Goal: Navigation & Orientation: Understand site structure

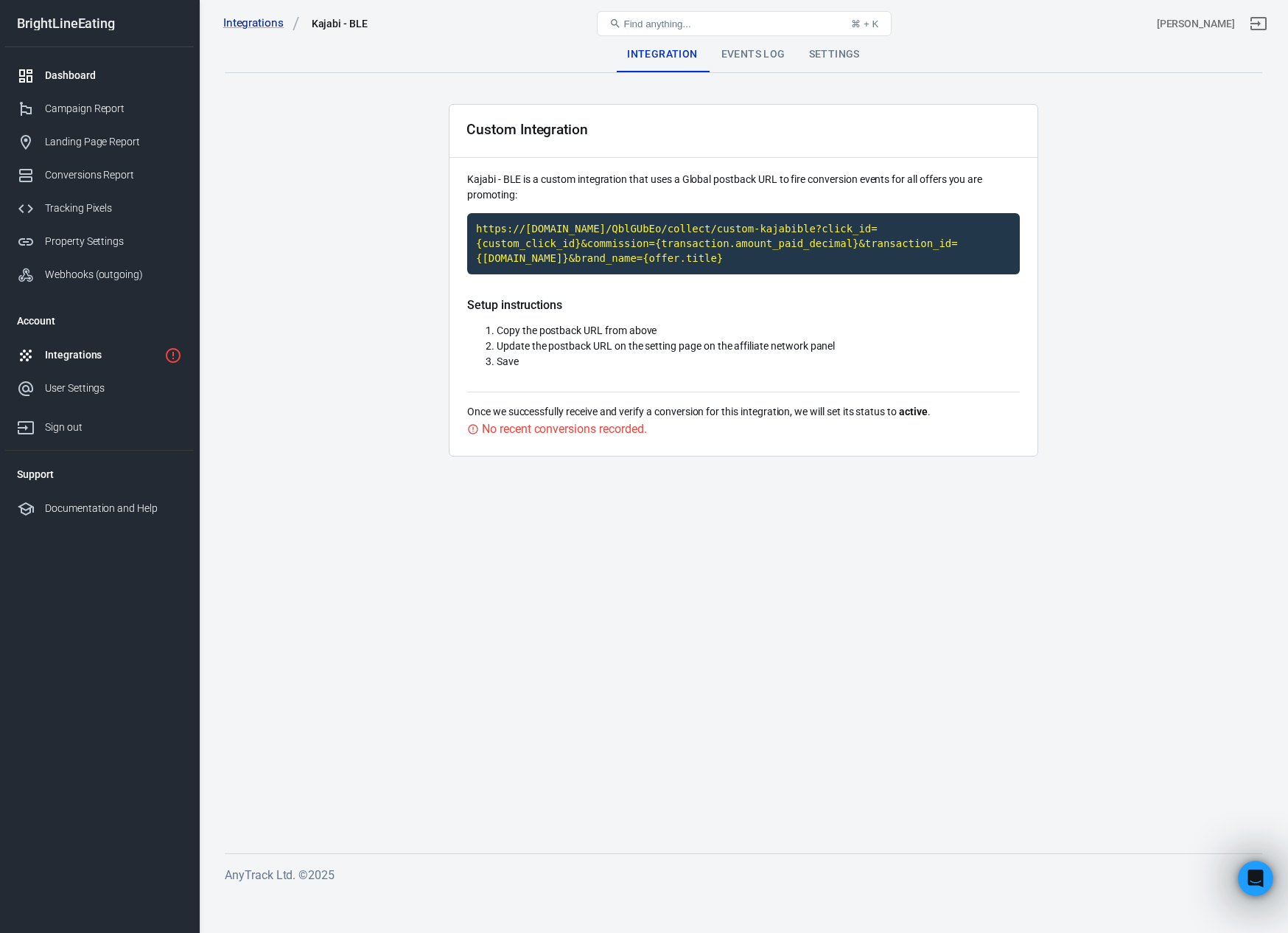
click at [85, 88] on link "Dashboard" at bounding box center [99, 75] width 189 height 33
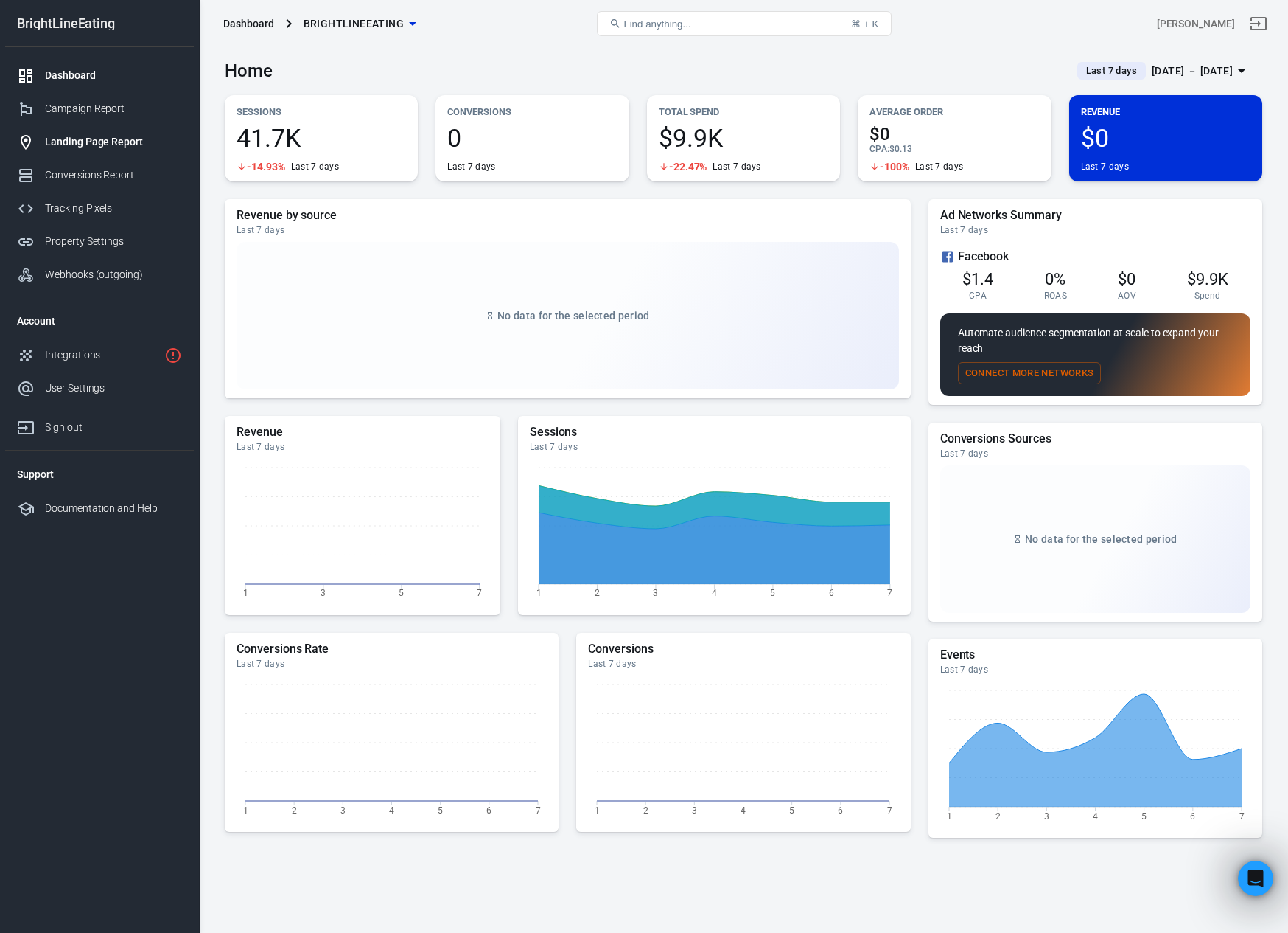
click at [70, 138] on div "Landing Page Report" at bounding box center [113, 142] width 137 height 15
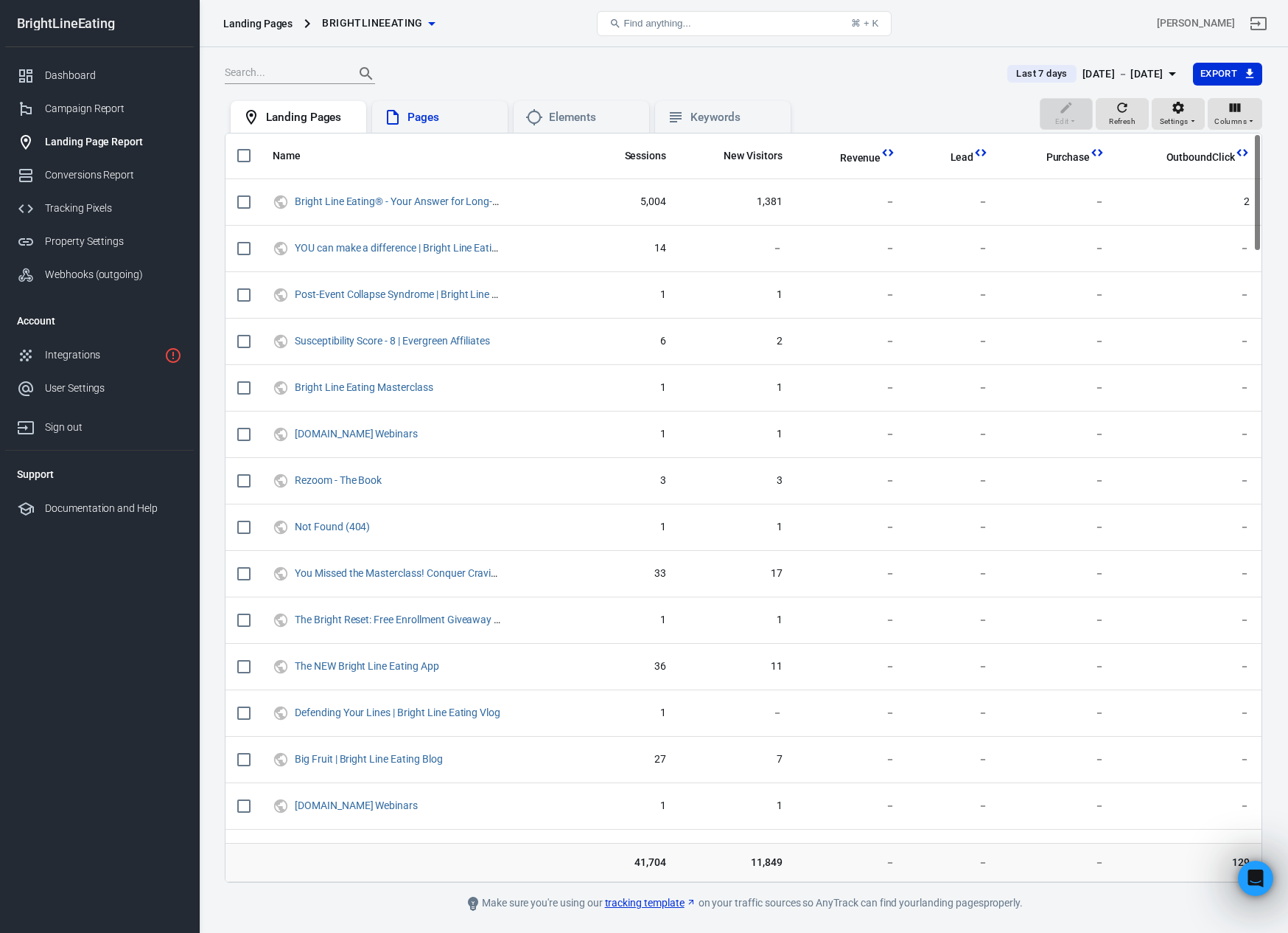
click at [425, 113] on div "Pages" at bounding box center [452, 117] width 88 height 15
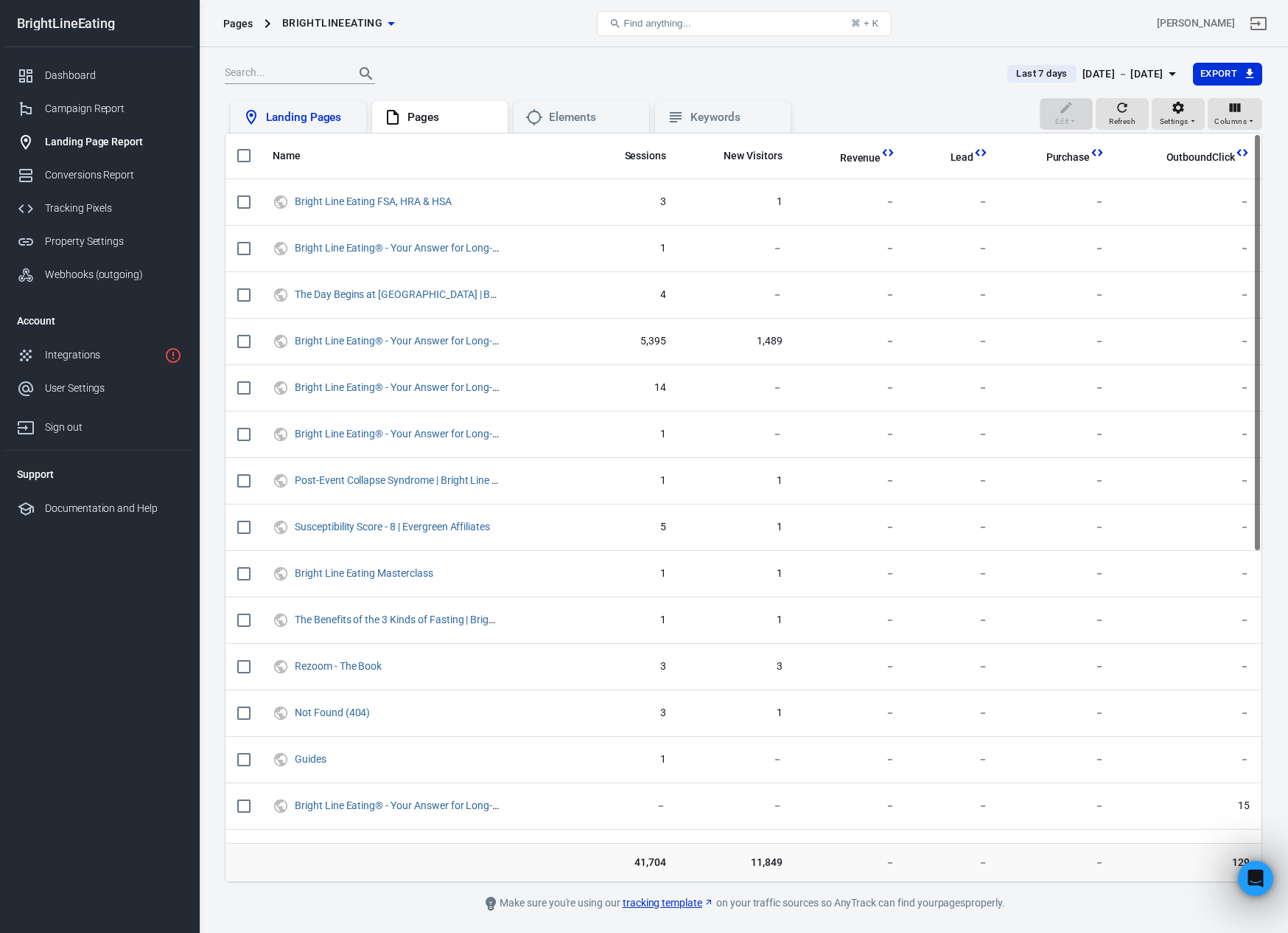
click at [319, 115] on div "Landing Pages" at bounding box center [310, 117] width 88 height 15
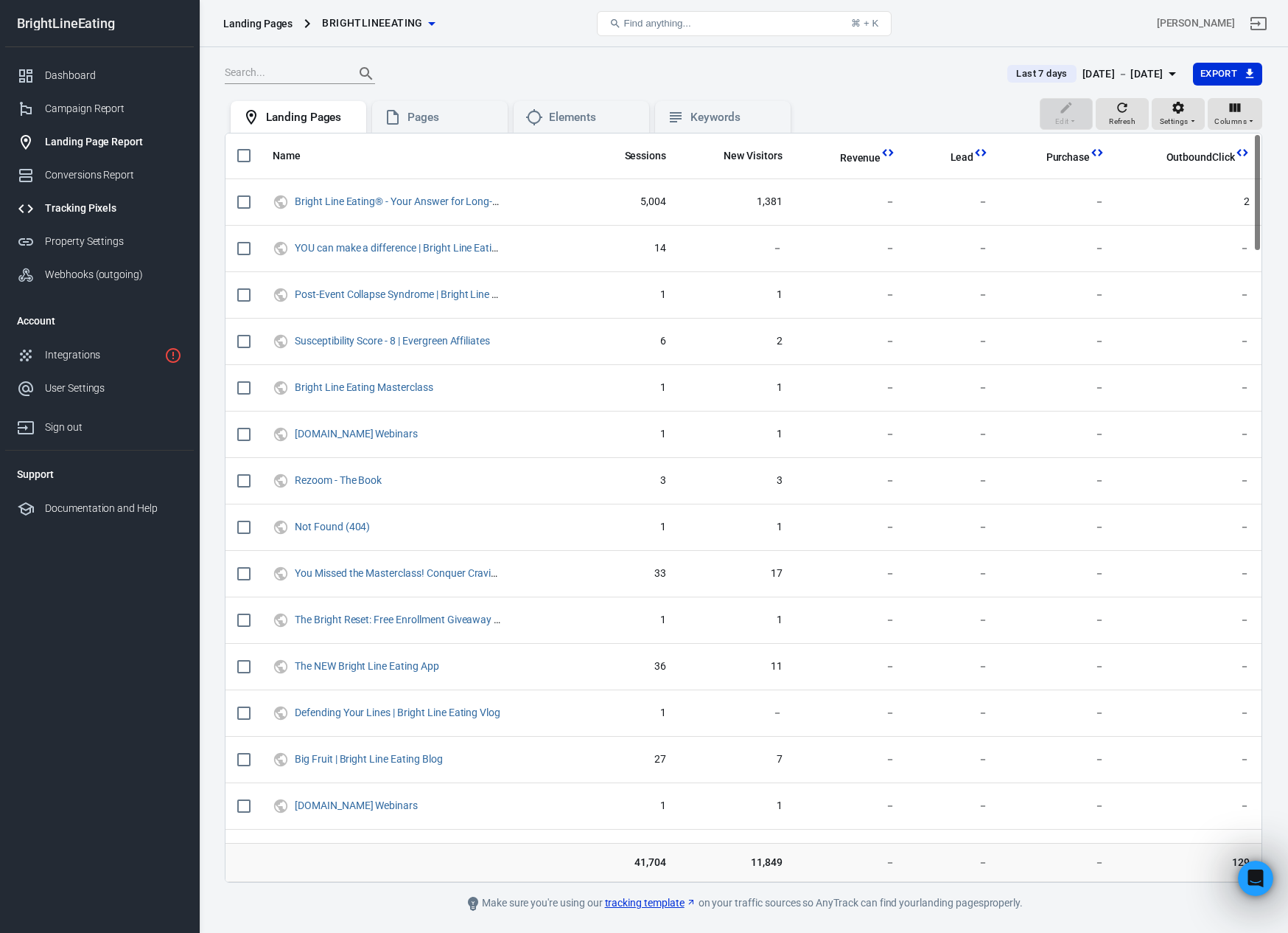
click at [59, 206] on div "Tracking Pixels" at bounding box center [113, 208] width 137 height 15
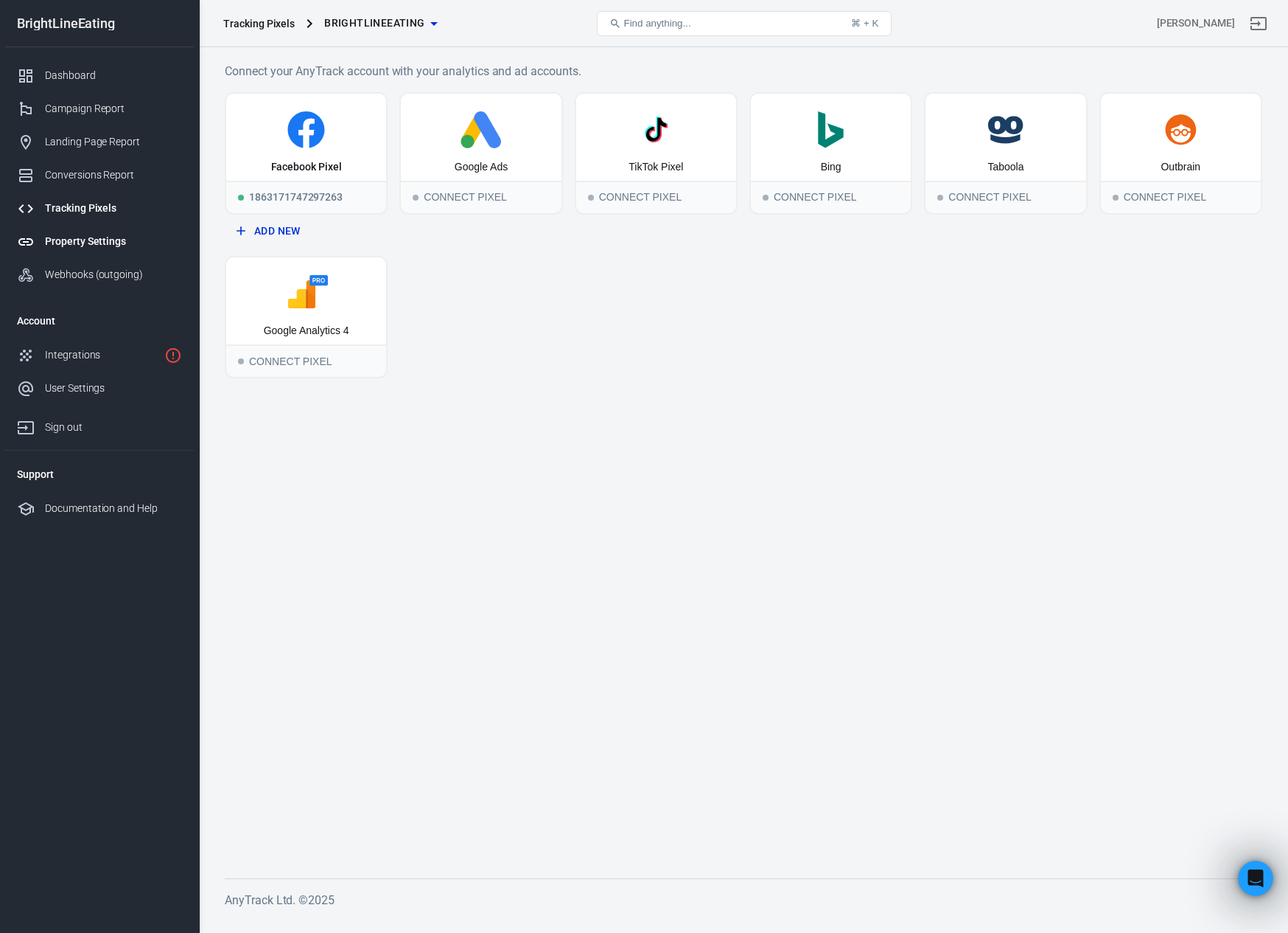
click at [67, 243] on div "Property Settings" at bounding box center [113, 241] width 137 height 15
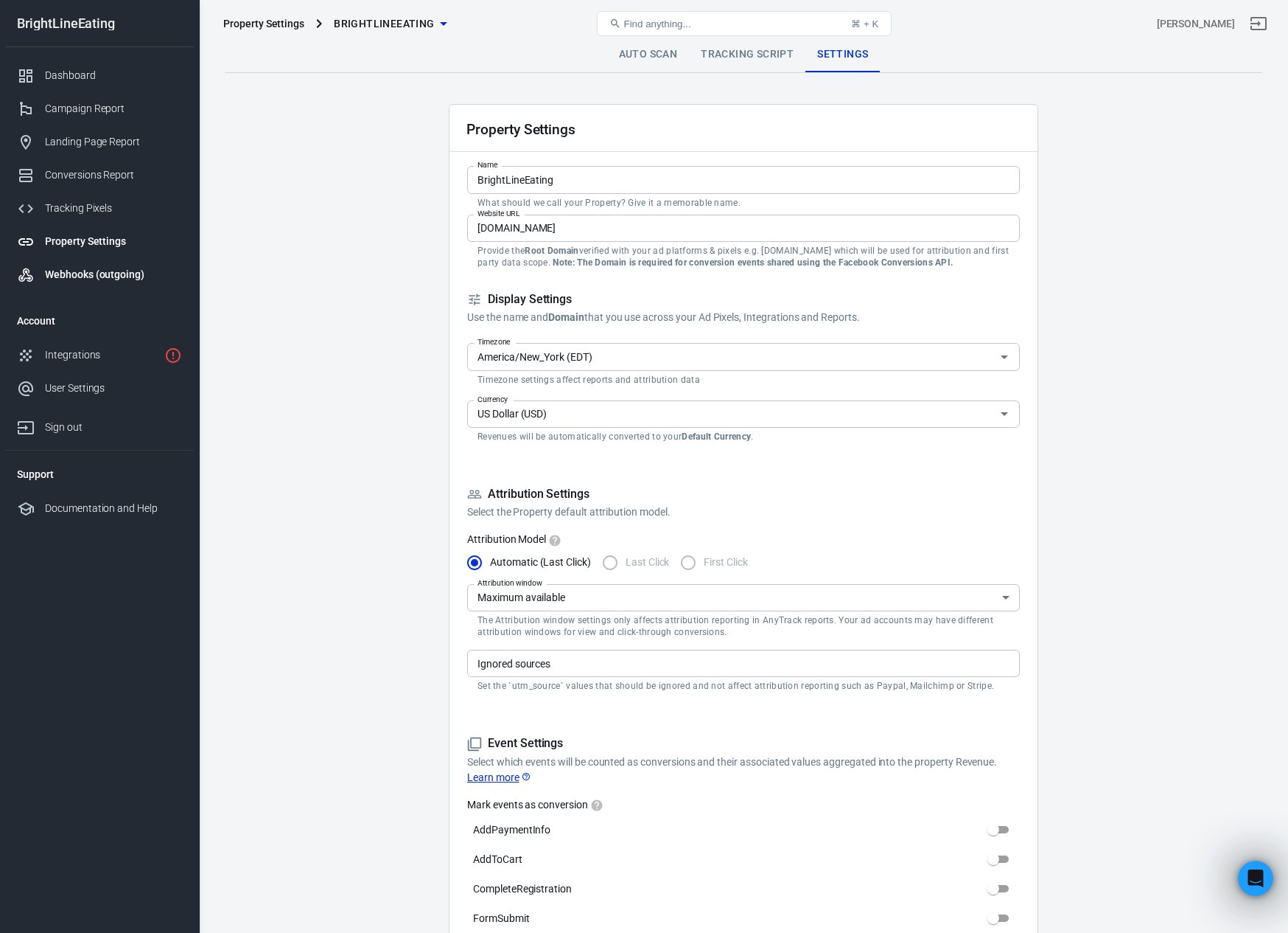
click at [67, 274] on div "Webhooks (outgoing)" at bounding box center [113, 275] width 137 height 15
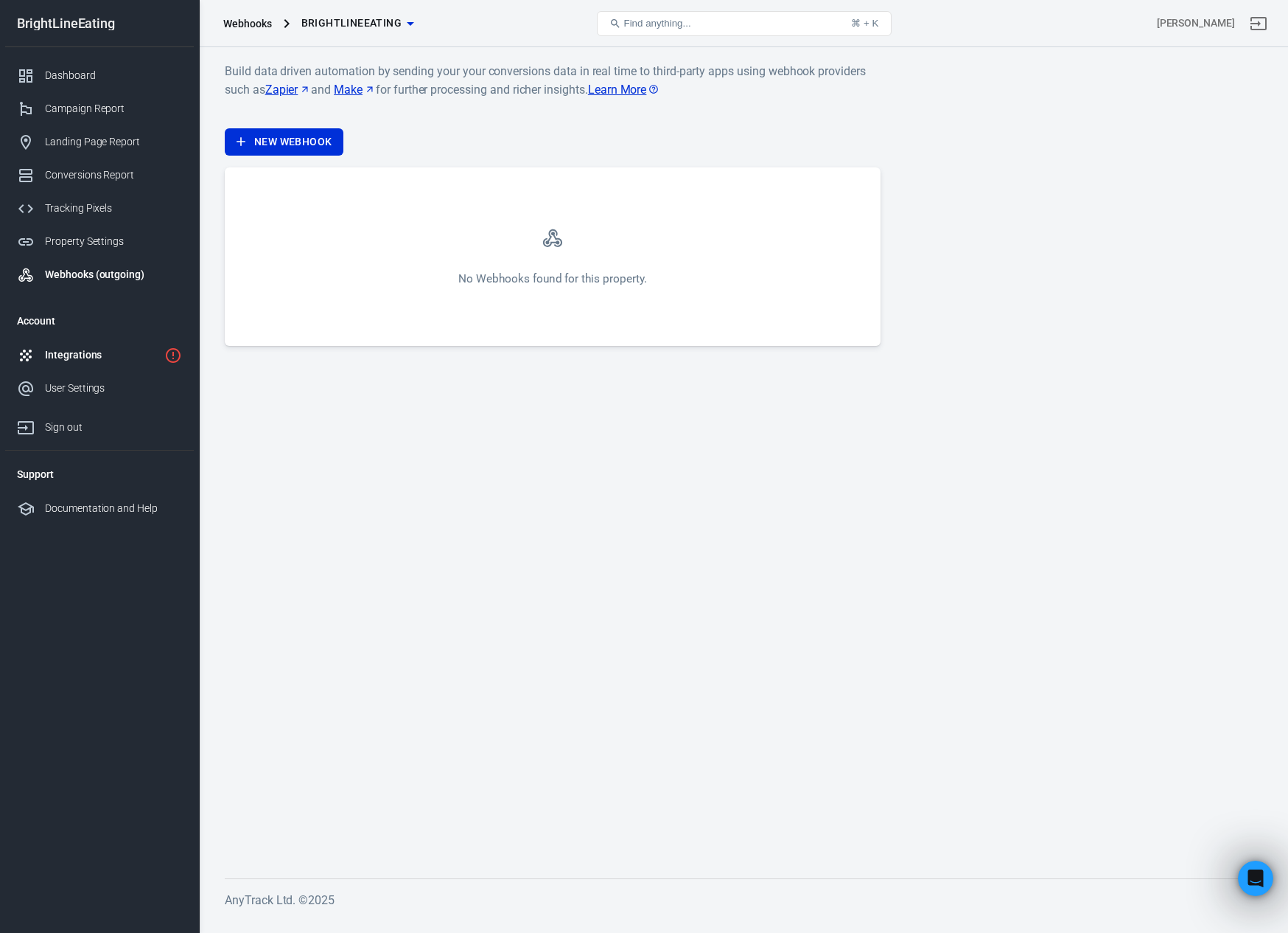
click at [68, 351] on div "Integrations" at bounding box center [101, 355] width 114 height 15
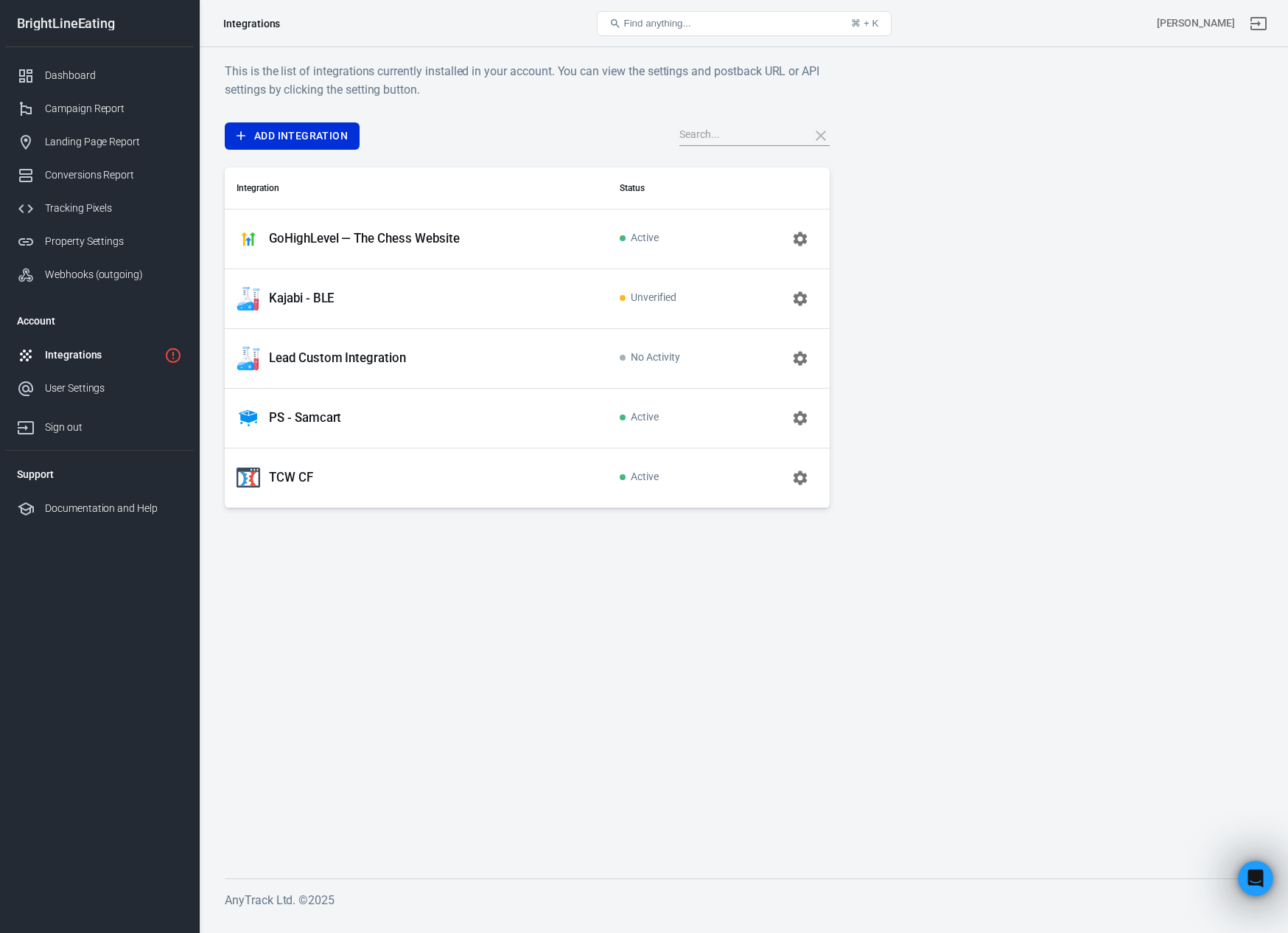
click at [311, 297] on p "Kajabi - BLE" at bounding box center [301, 298] width 65 height 15
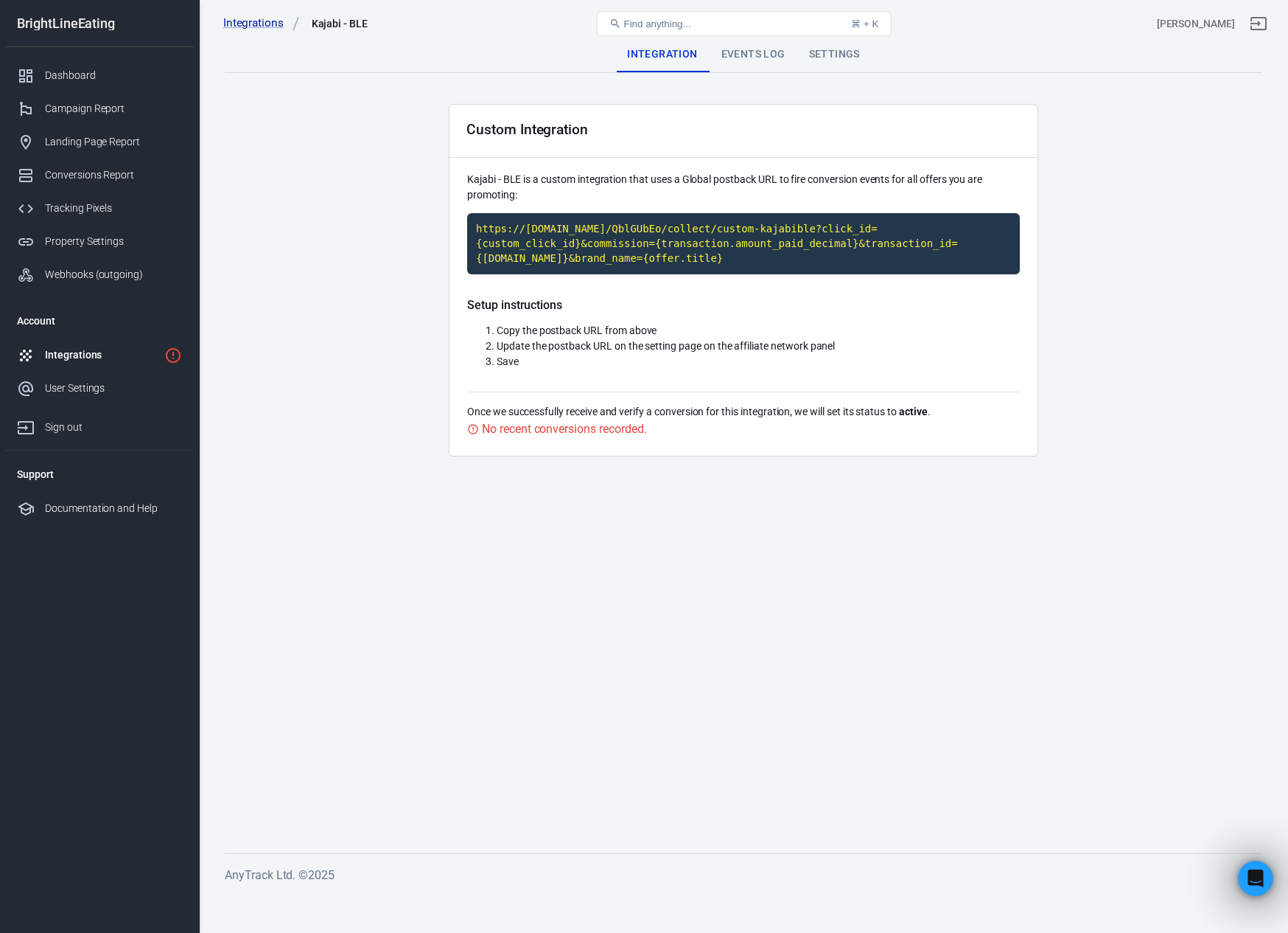
click at [757, 56] on div "Events Log" at bounding box center [754, 55] width 88 height 35
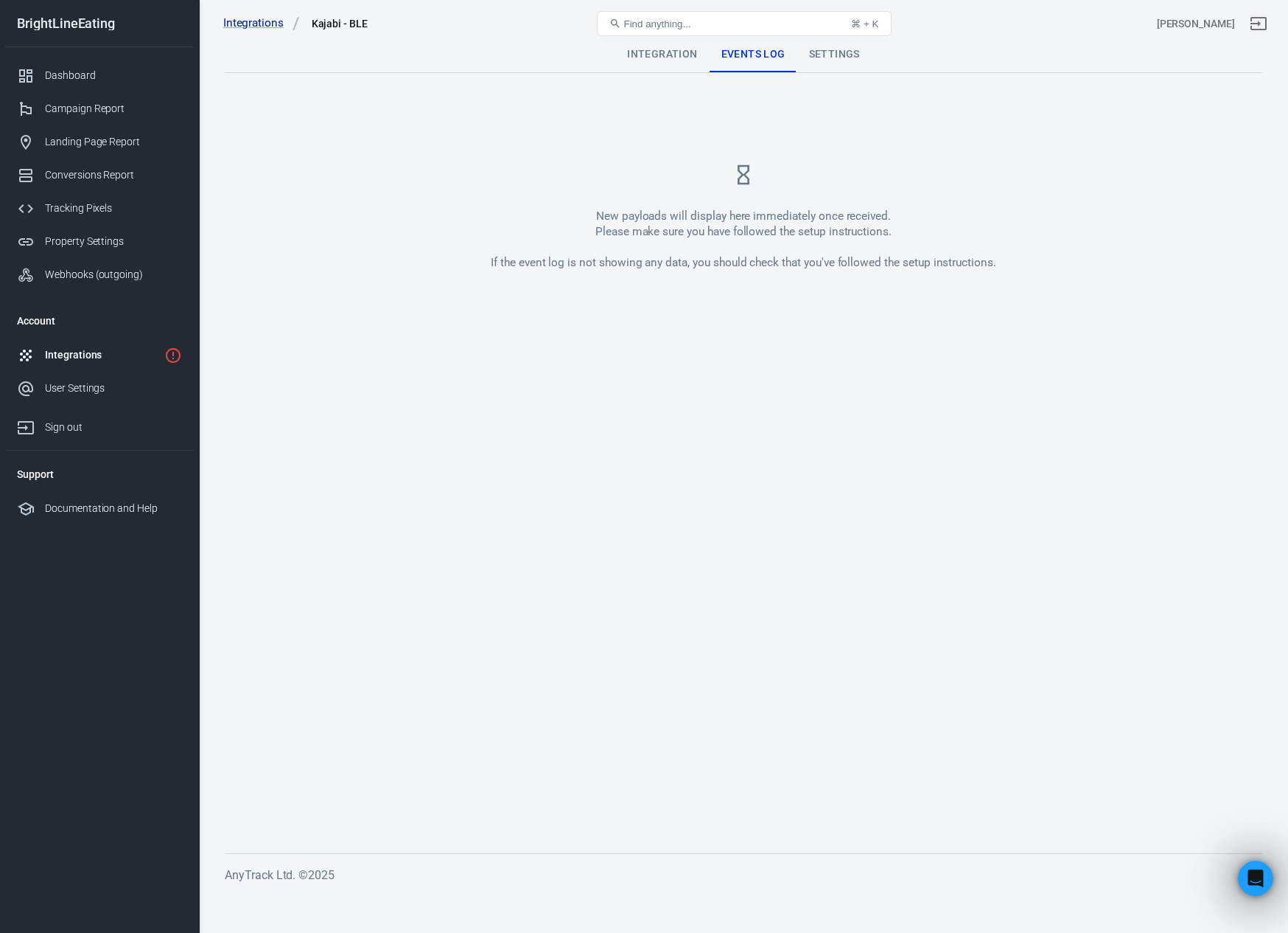
click at [827, 52] on div "Settings" at bounding box center [835, 55] width 74 height 35
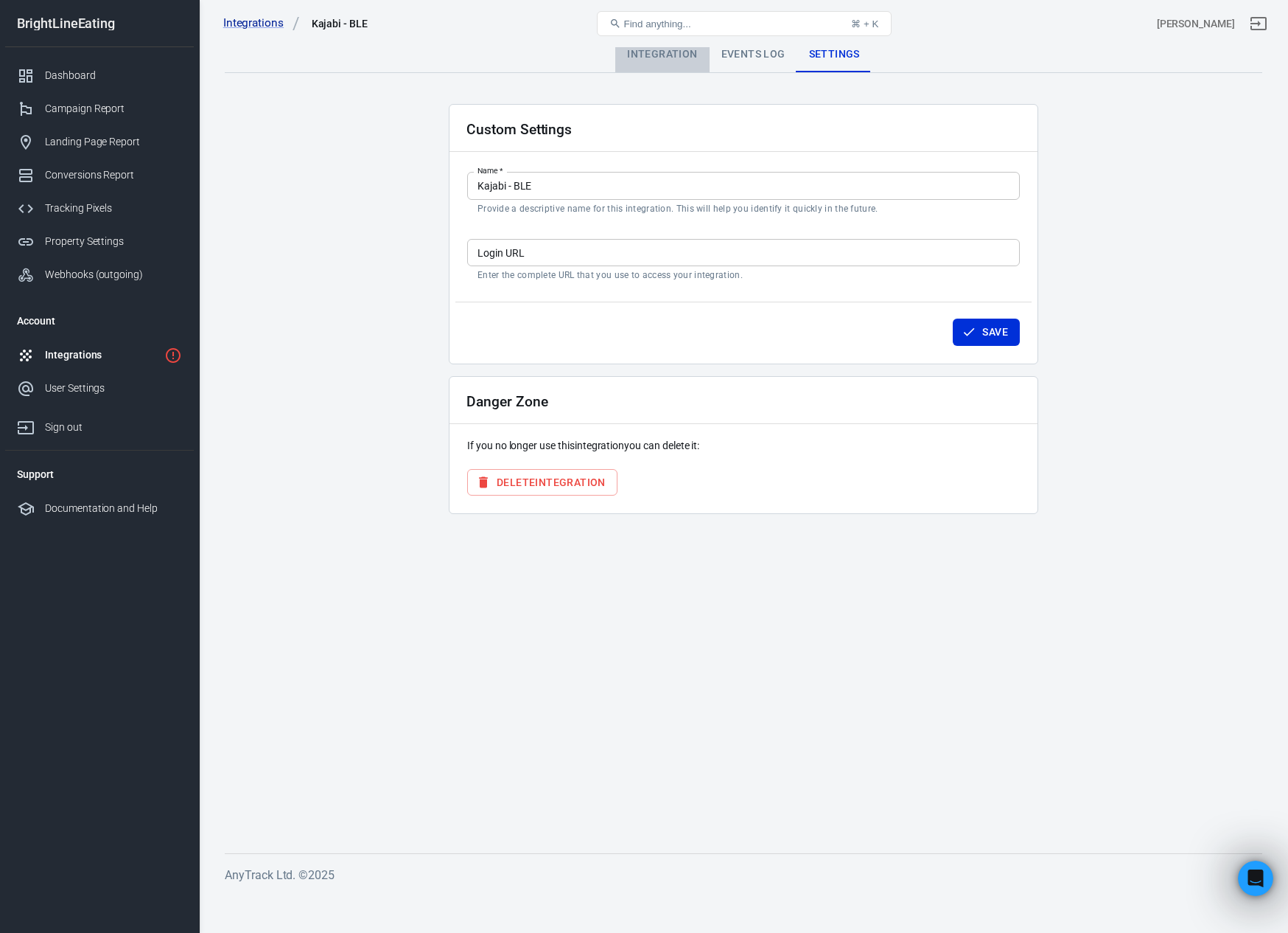
click at [671, 51] on div "Integration" at bounding box center [662, 55] width 94 height 35
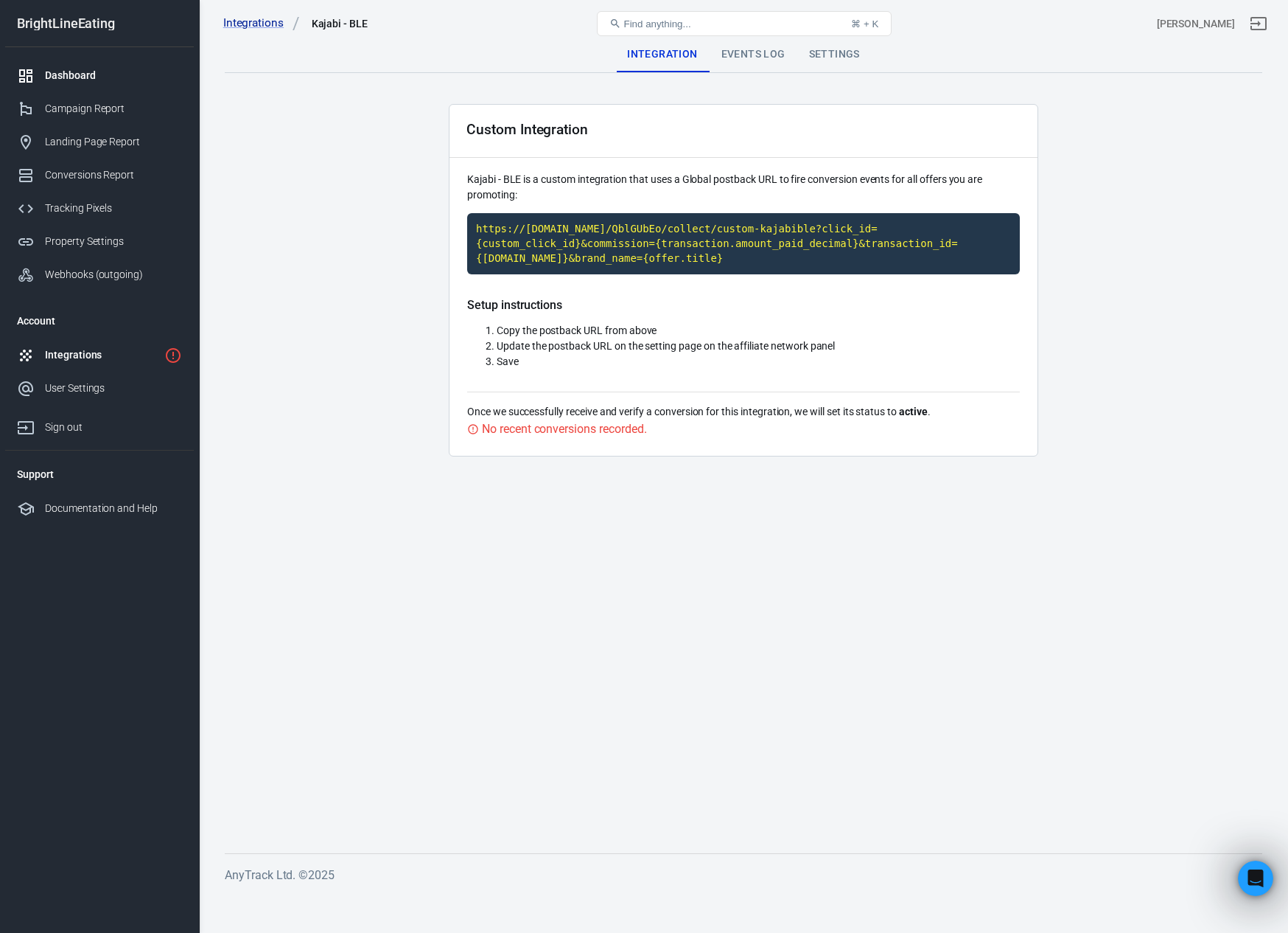
click at [74, 84] on link "Dashboard" at bounding box center [99, 75] width 189 height 33
